Goal: Use online tool/utility: Utilize a website feature to perform a specific function

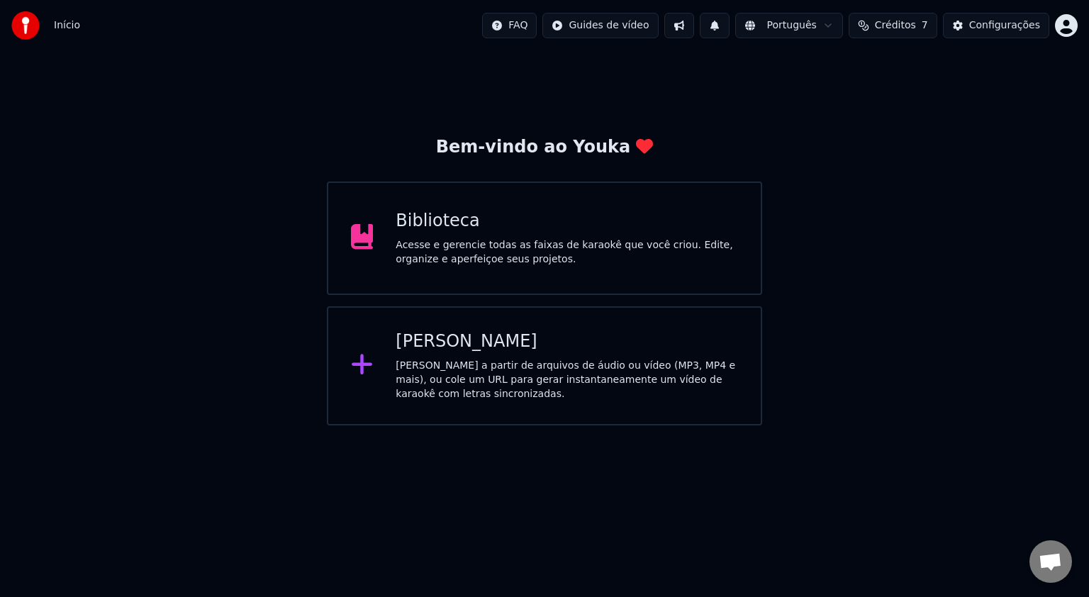
click at [502, 362] on div "[PERSON_NAME] a partir de arquivos de áudio ou vídeo (MP3, MP4 e mais), ou cole…" at bounding box center [567, 380] width 342 height 43
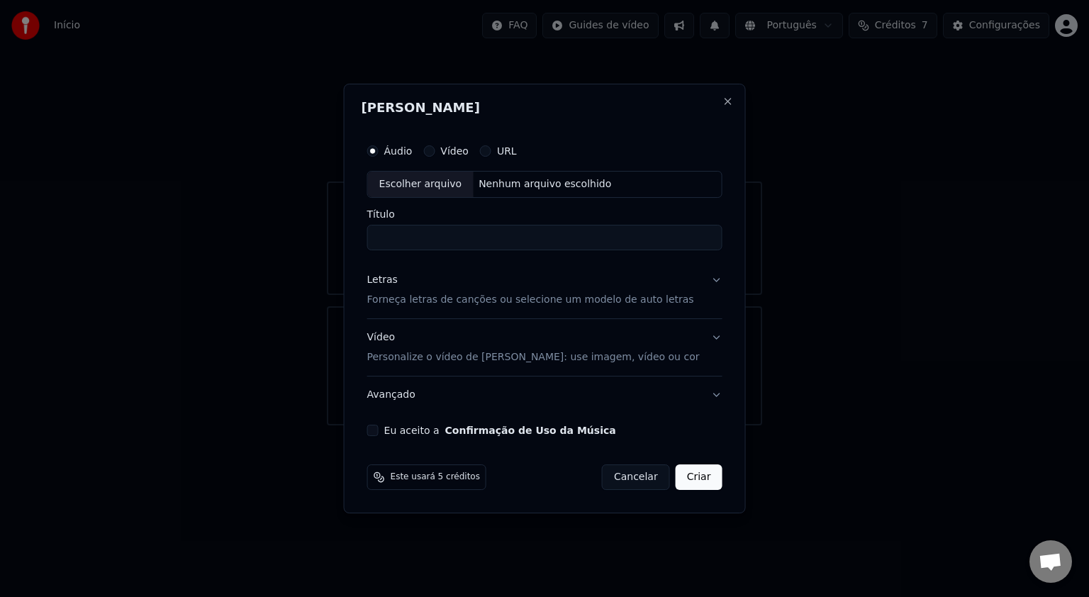
click at [451, 181] on div "Escolher arquivo" at bounding box center [421, 185] width 106 height 26
type input "**********"
click at [706, 278] on button "Letras Forneça letras de canções ou selecione um modelo de auto letras" at bounding box center [544, 290] width 355 height 57
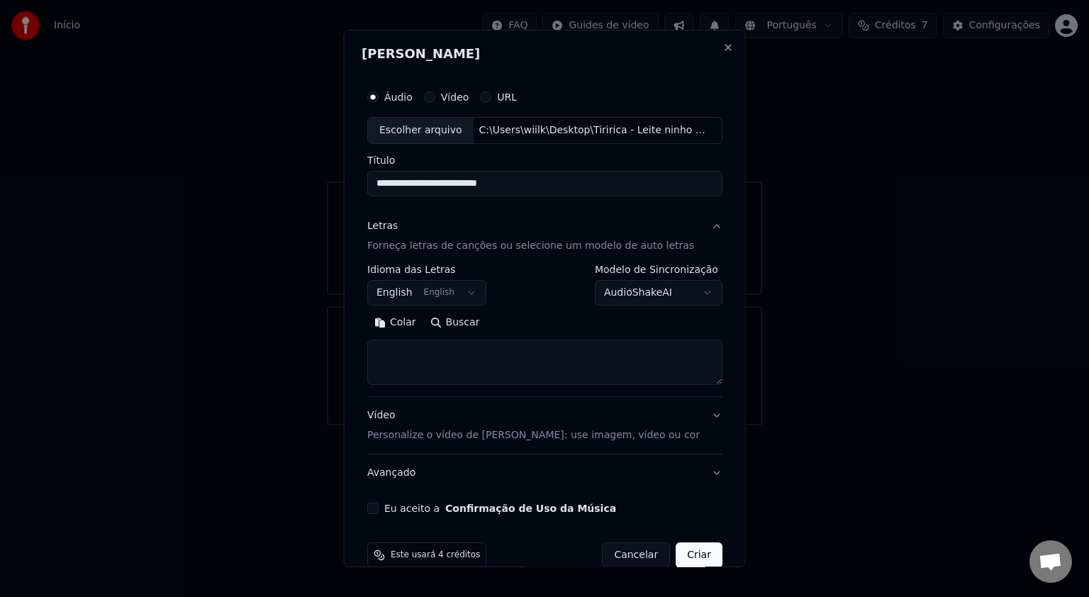
click at [471, 295] on button "English English" at bounding box center [426, 293] width 119 height 26
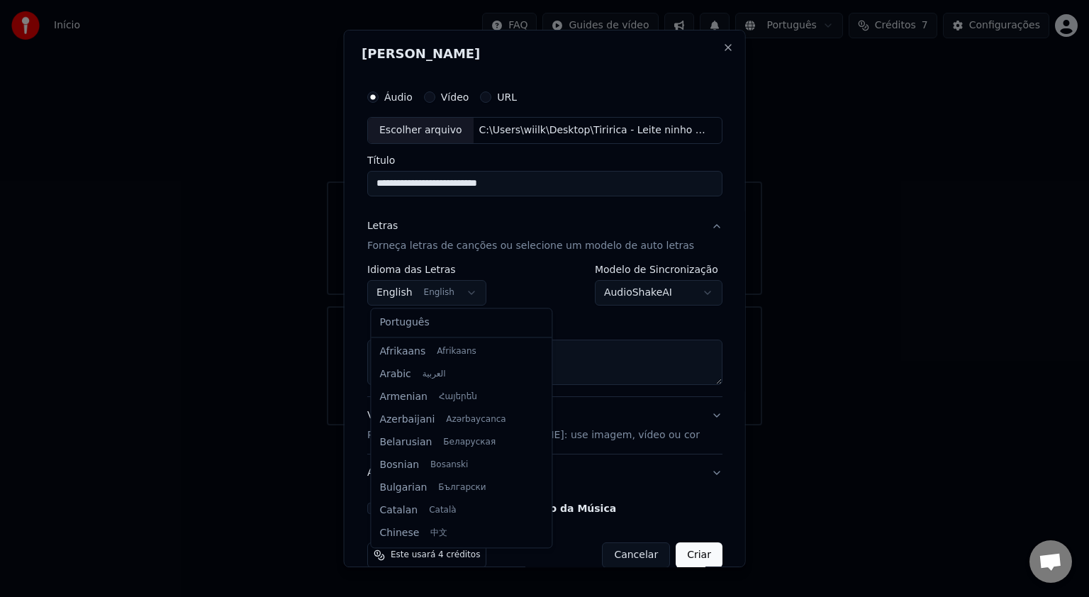
scroll to position [113, 0]
select select "**"
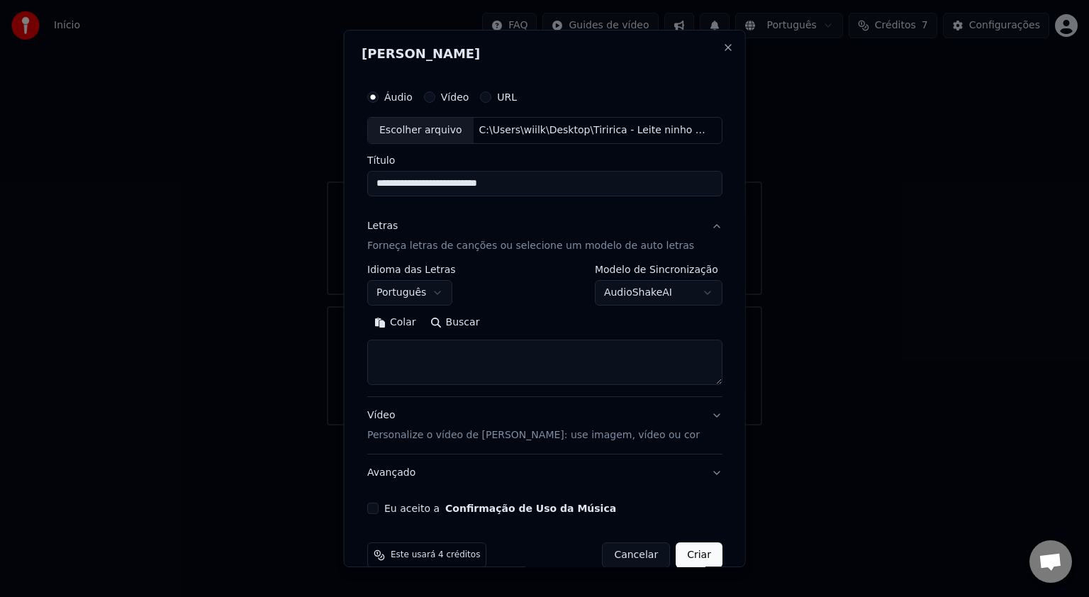
click at [696, 293] on body "**********" at bounding box center [544, 212] width 1089 height 425
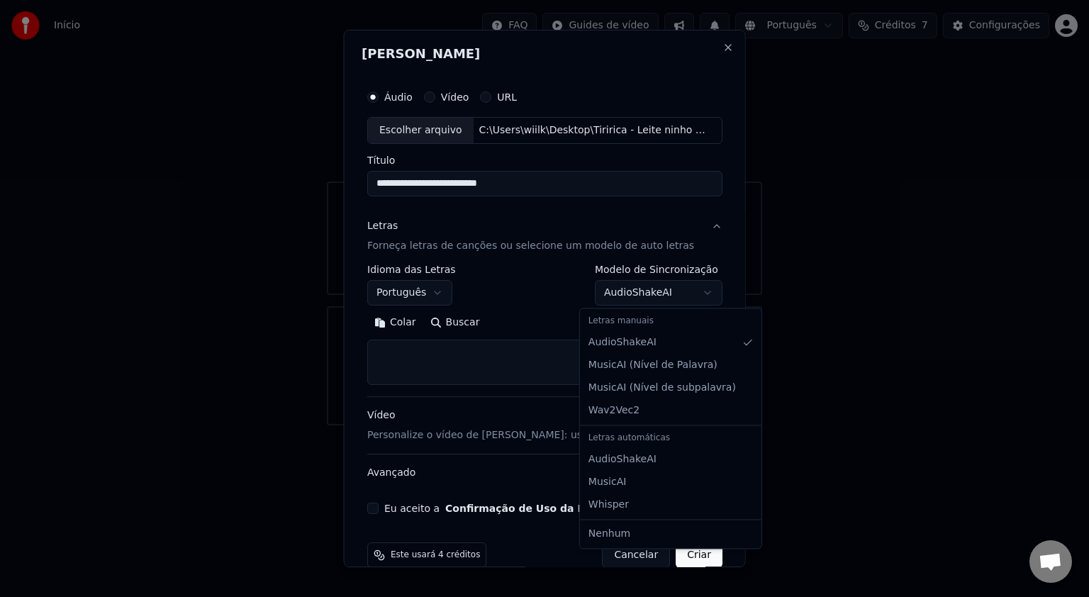
select select "**********"
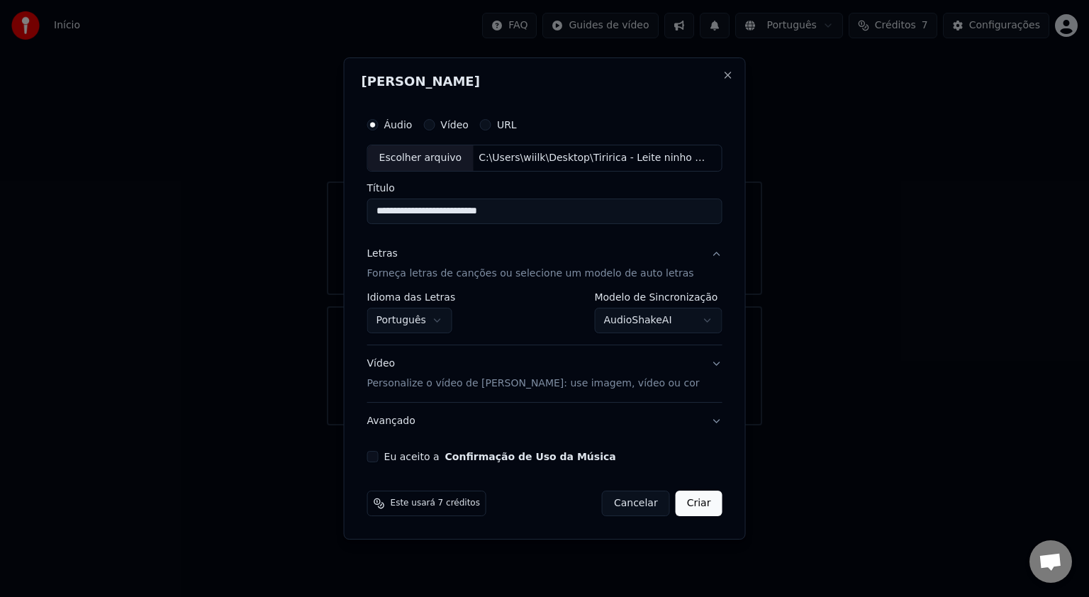
click at [702, 258] on button "Letras Forneça letras de canções ou selecione um modelo de auto letras" at bounding box center [544, 263] width 355 height 57
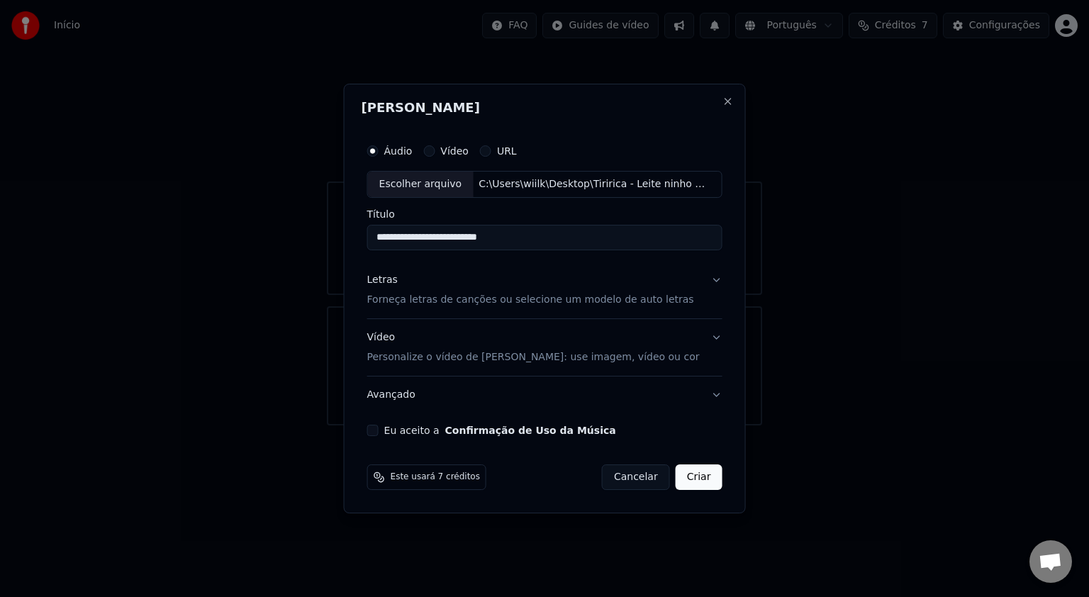
click at [706, 340] on button "Vídeo Personalize o vídeo de karaokê: use imagem, vídeo ou cor" at bounding box center [544, 347] width 355 height 57
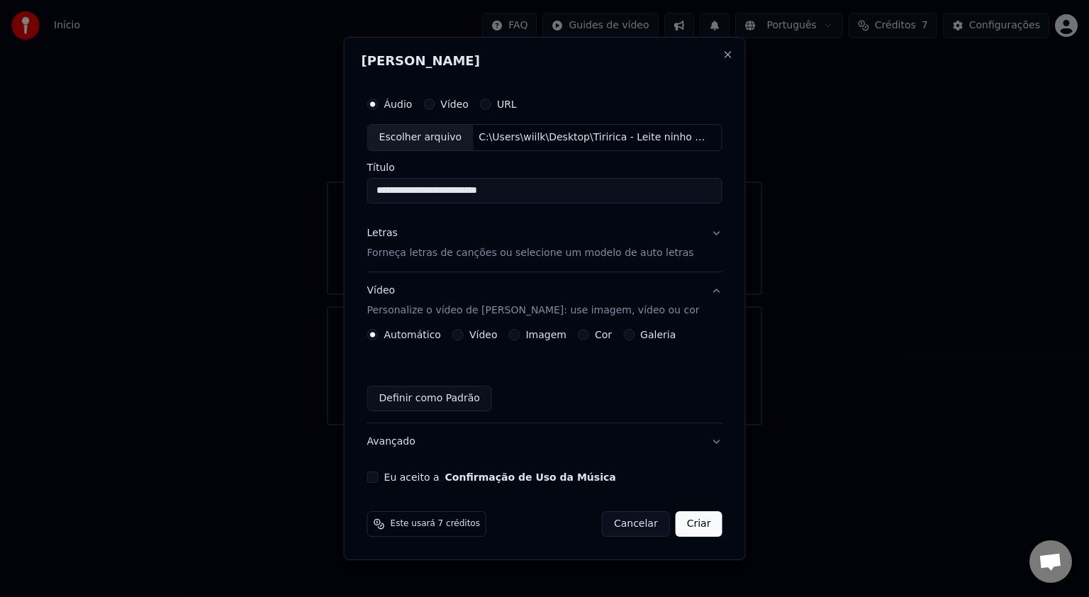
click at [519, 333] on button "Imagem" at bounding box center [513, 334] width 11 height 11
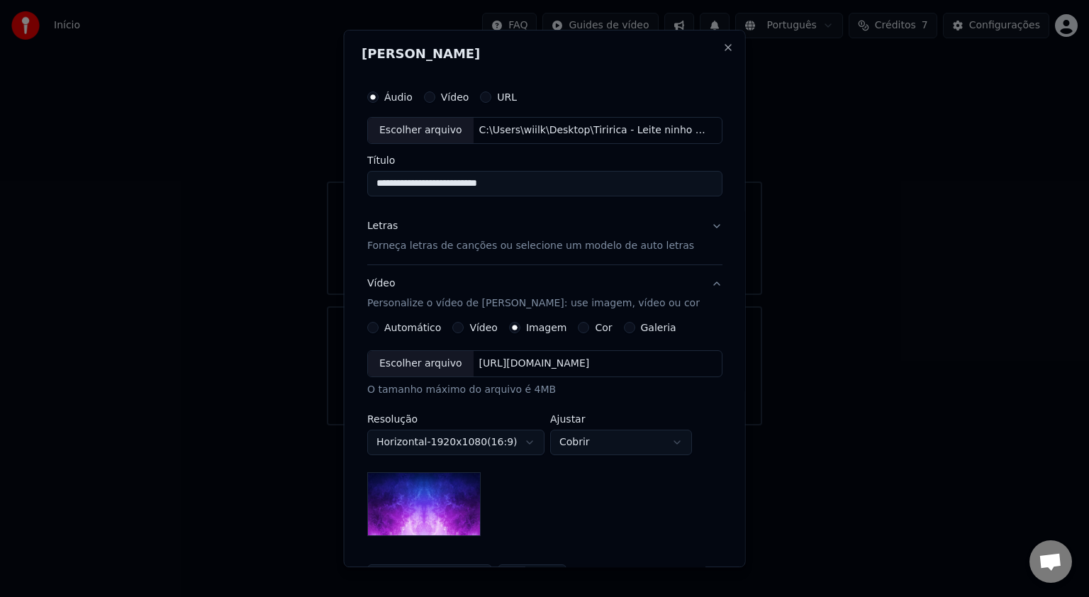
click at [424, 364] on div "Escolher arquivo" at bounding box center [421, 364] width 106 height 26
click at [703, 288] on button "Vídeo Personalize o vídeo de karaokê: use imagem, vídeo ou cor" at bounding box center [544, 293] width 355 height 57
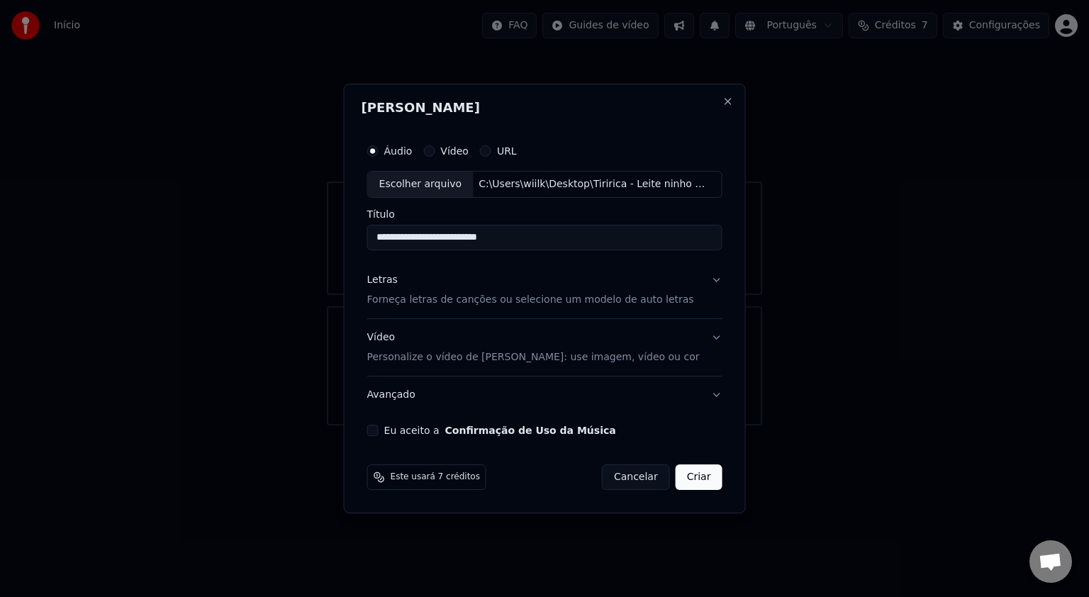
click at [705, 335] on button "Vídeo Personalize o vídeo de karaokê: use imagem, vídeo ou cor" at bounding box center [544, 347] width 355 height 57
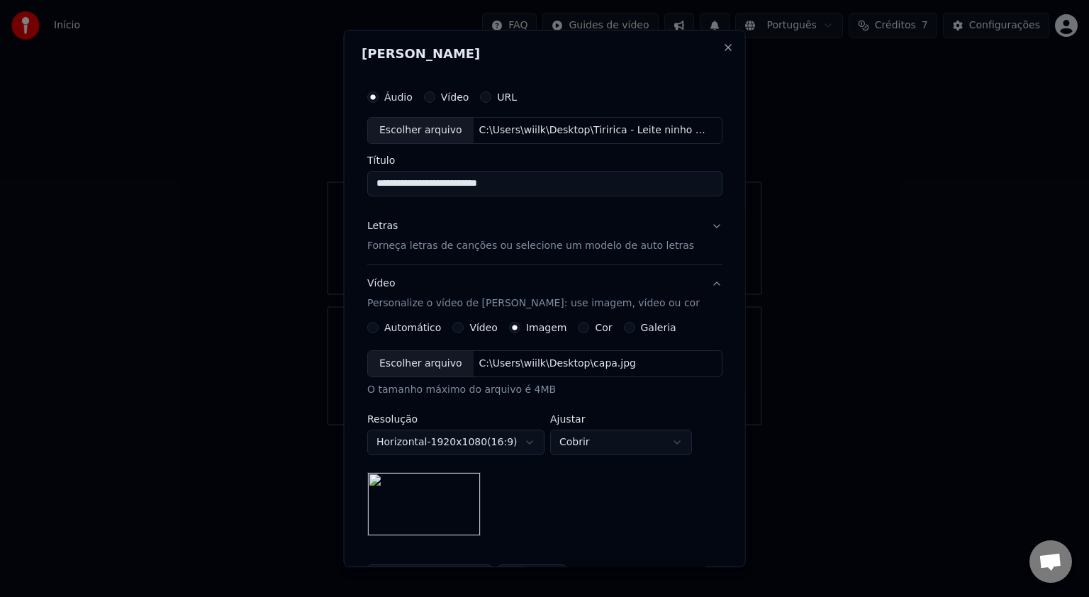
click at [703, 218] on button "Letras Forneça letras de canções ou selecione um modelo de auto letras" at bounding box center [544, 236] width 355 height 57
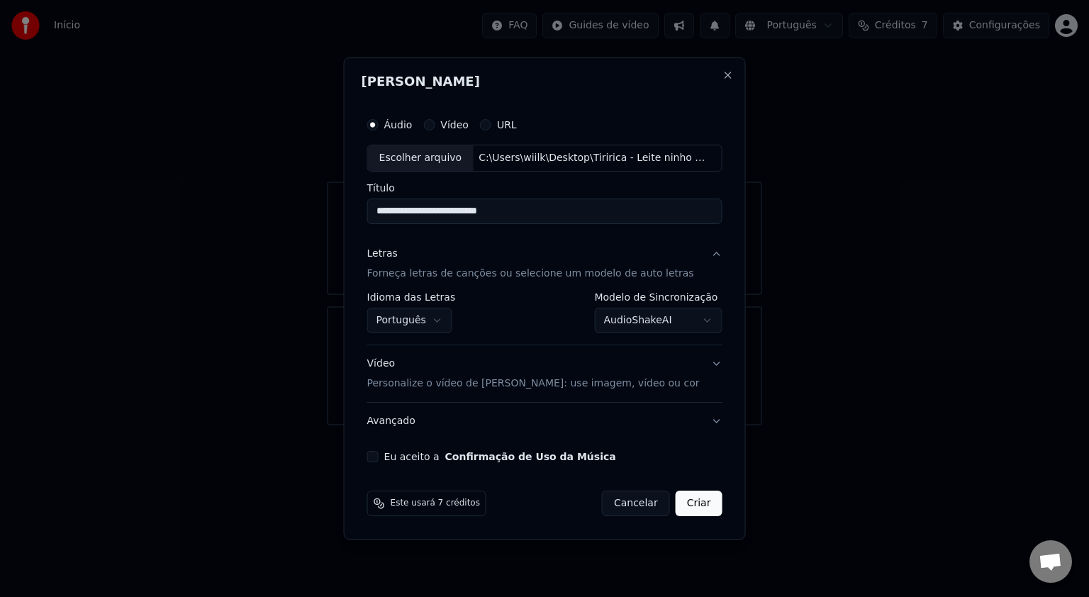
click at [708, 362] on button "Vídeo Personalize o vídeo de karaokê: use imagem, vídeo ou cor" at bounding box center [544, 373] width 355 height 57
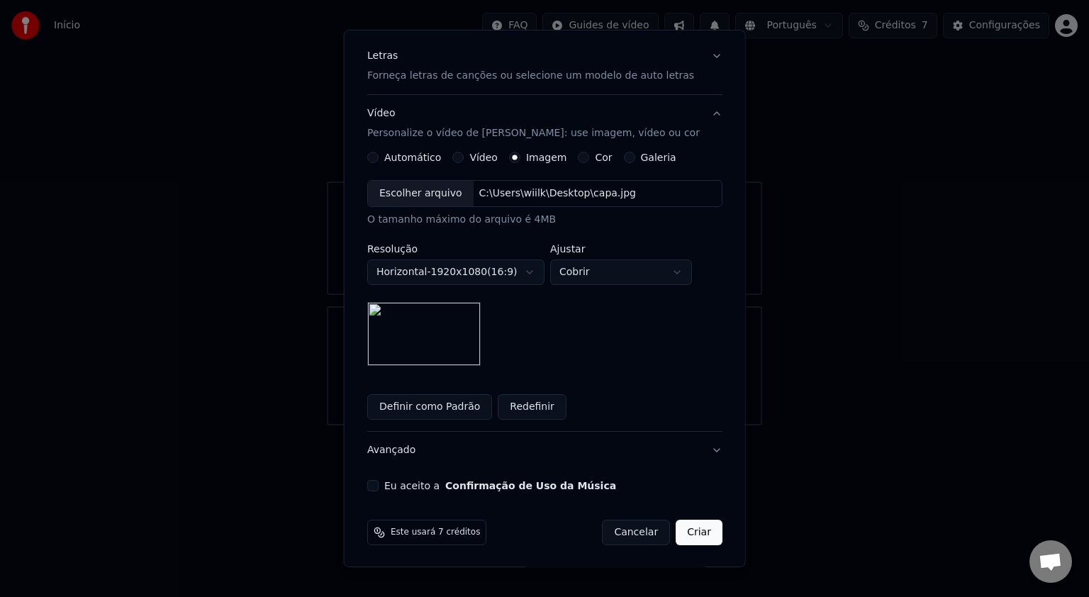
scroll to position [170, 0]
click at [374, 486] on button "Eu aceito a Confirmação de Uso da Música" at bounding box center [372, 485] width 11 height 11
click at [676, 538] on button "Criar" at bounding box center [699, 533] width 47 height 26
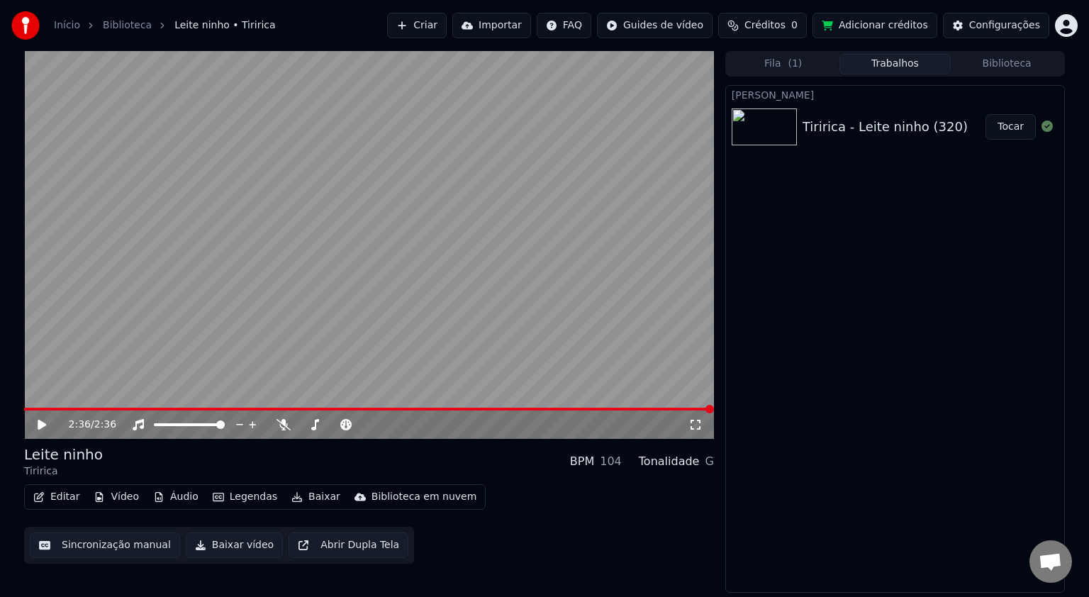
click at [242, 551] on button "Baixar vídeo" at bounding box center [234, 545] width 97 height 26
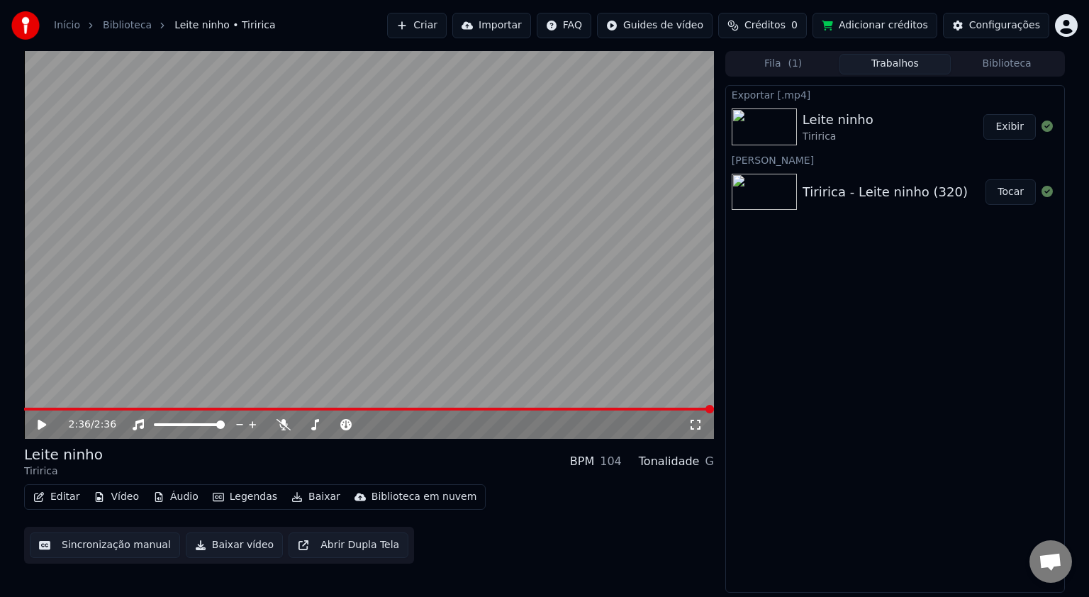
click at [883, 29] on button "Adicionar créditos" at bounding box center [874, 26] width 125 height 26
